Goal: Task Accomplishment & Management: Use online tool/utility

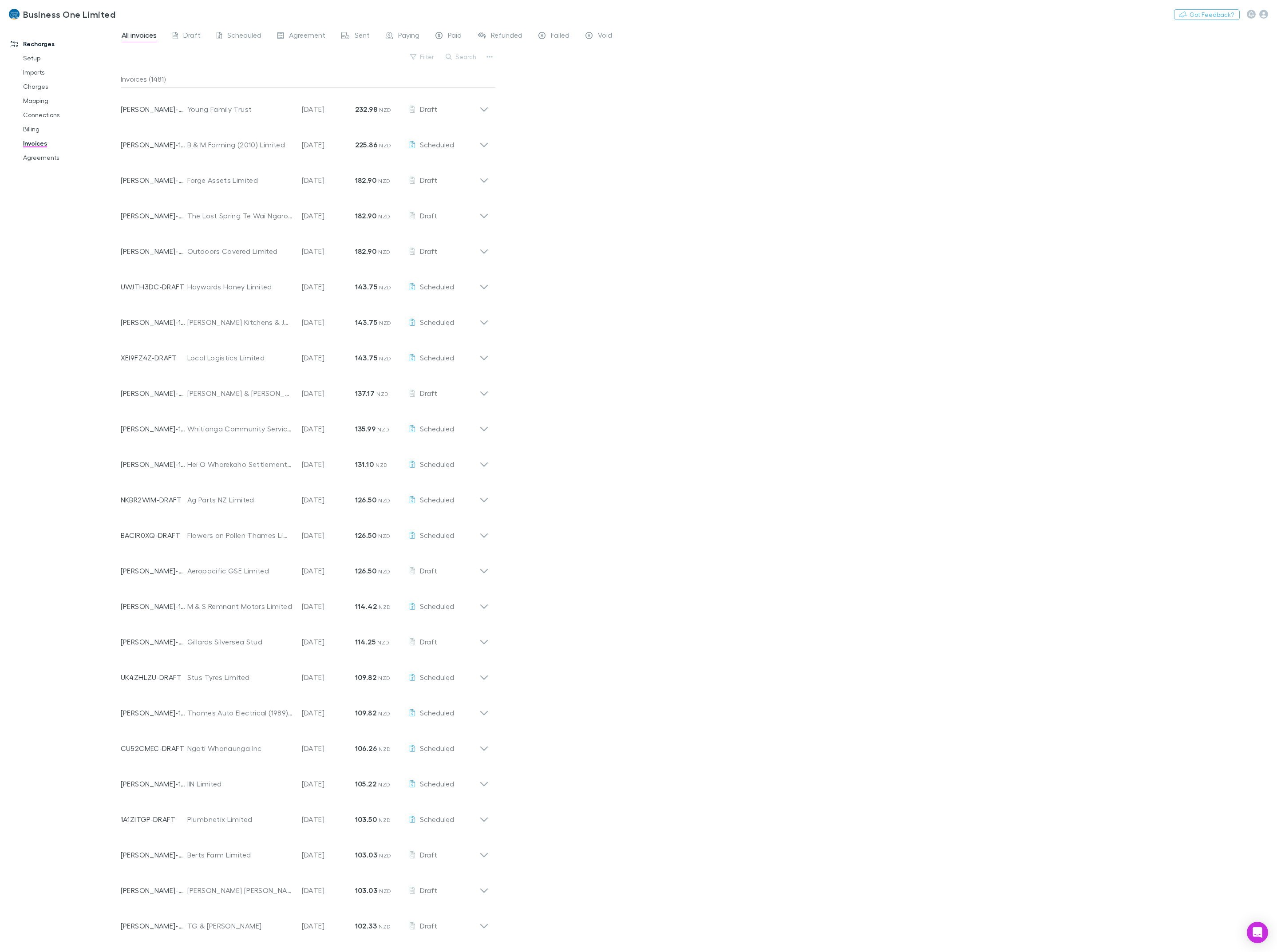
click at [466, 51] on div "Search" at bounding box center [461, 57] width 40 height 12
click at [465, 53] on button "Search" at bounding box center [461, 57] width 40 height 11
type input "*****"
